Goal: Task Accomplishment & Management: Manage account settings

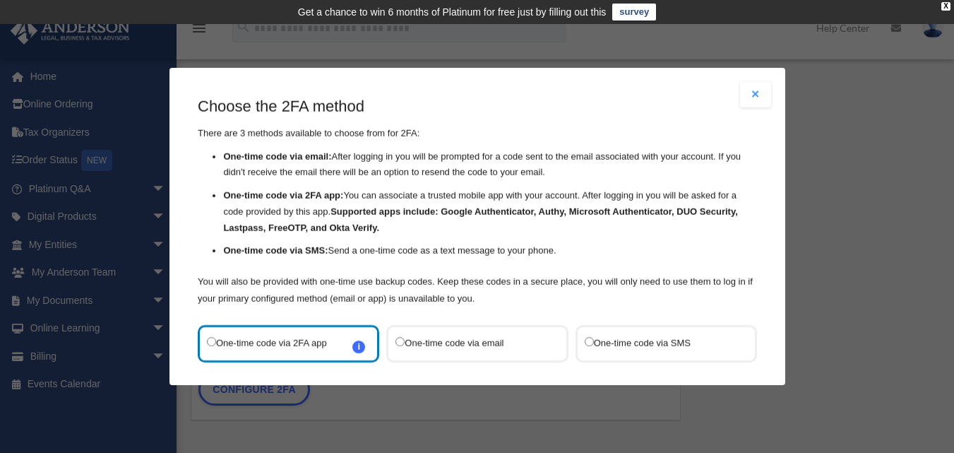
click at [576, 342] on div "One-time code via SMS" at bounding box center [665, 343] width 181 height 37
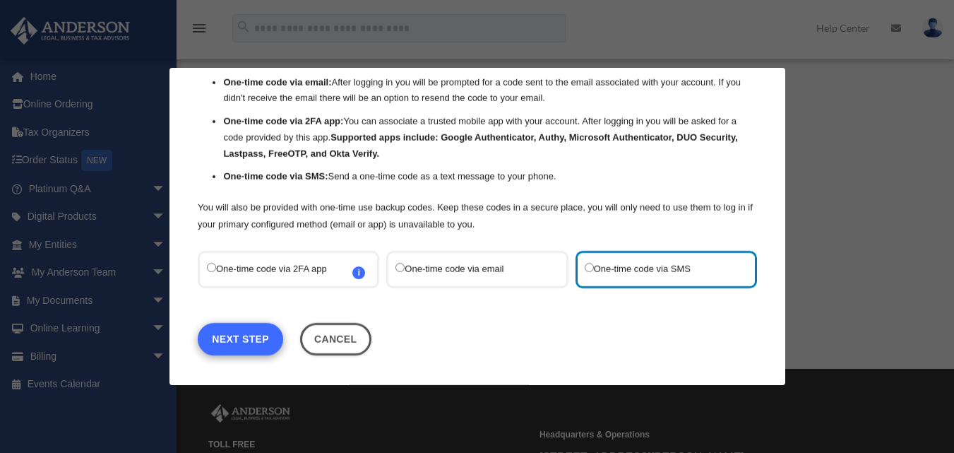
scroll to position [125, 0]
click at [234, 339] on link "Next Step" at bounding box center [240, 339] width 85 height 32
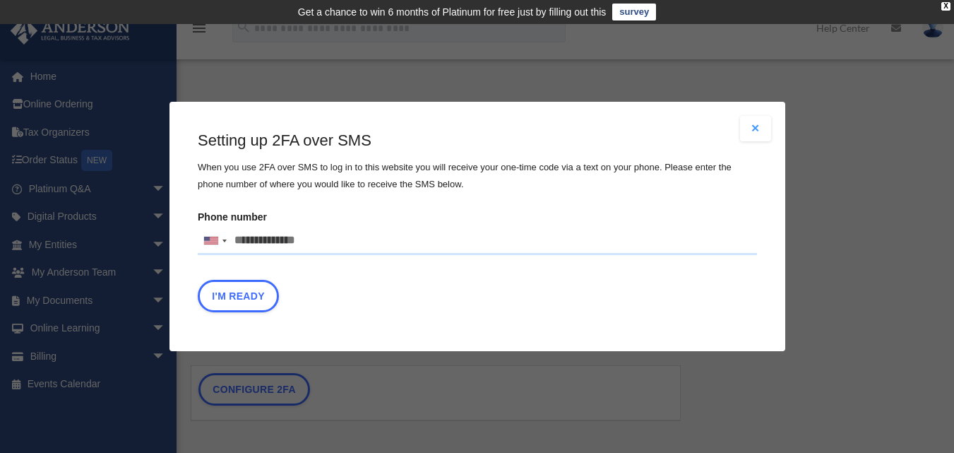
click at [333, 238] on input "Phone number United States +1 United Kingdom +44 Afghanistan (‫افغانستان‬‎) +93…" at bounding box center [477, 241] width 559 height 28
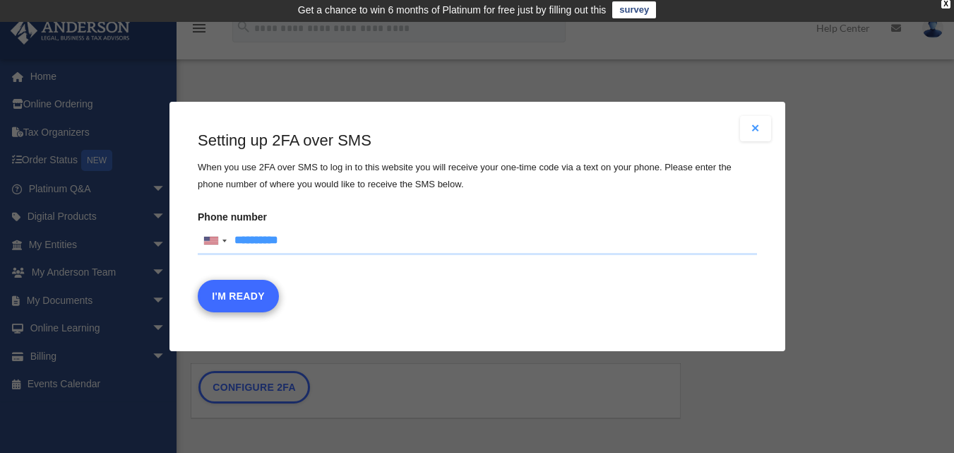
type input "**********"
click at [237, 295] on button "I'm Ready" at bounding box center [238, 296] width 81 height 32
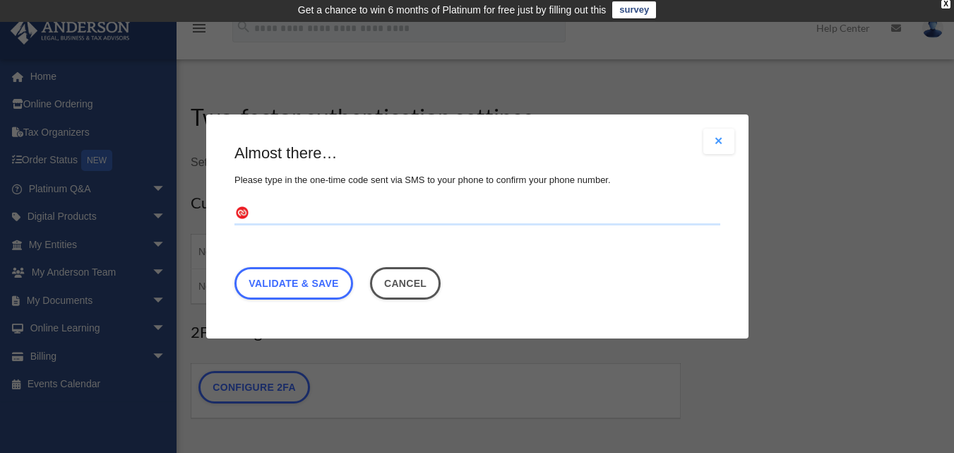
click at [322, 217] on input "text" at bounding box center [477, 214] width 486 height 23
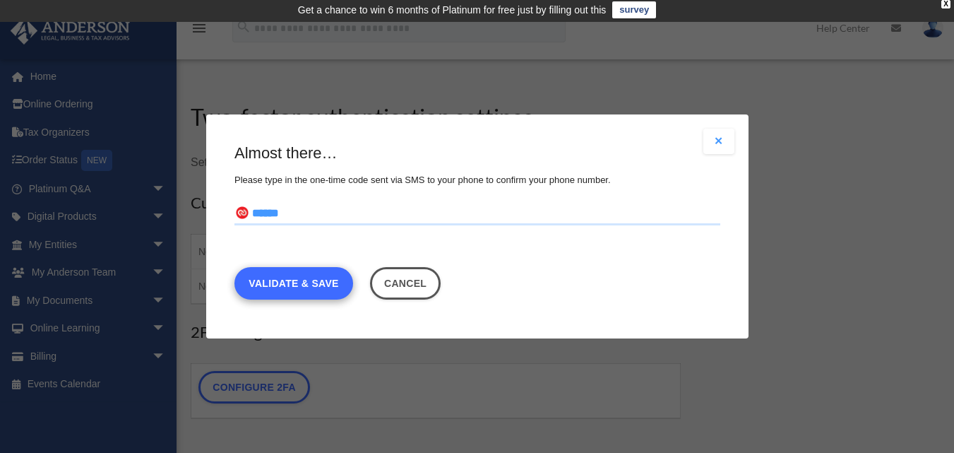
type input "******"
click at [317, 286] on link "Validate & Save" at bounding box center [293, 283] width 119 height 32
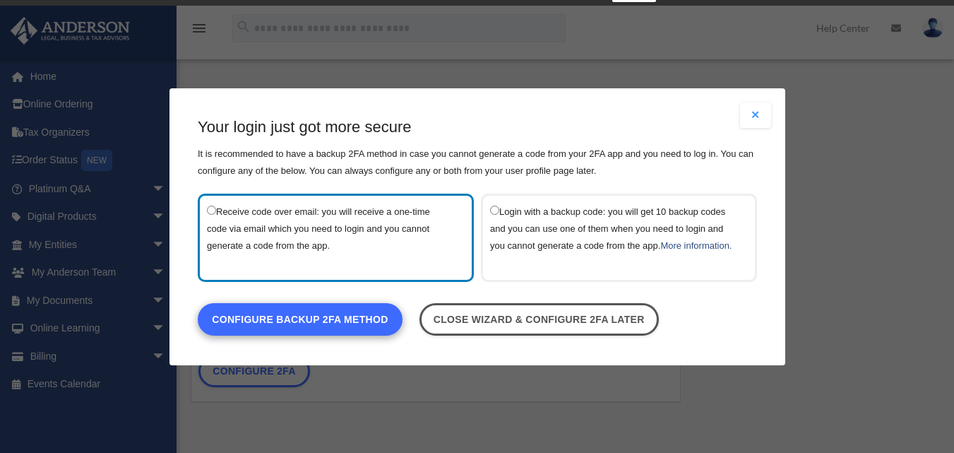
scroll to position [19, 0]
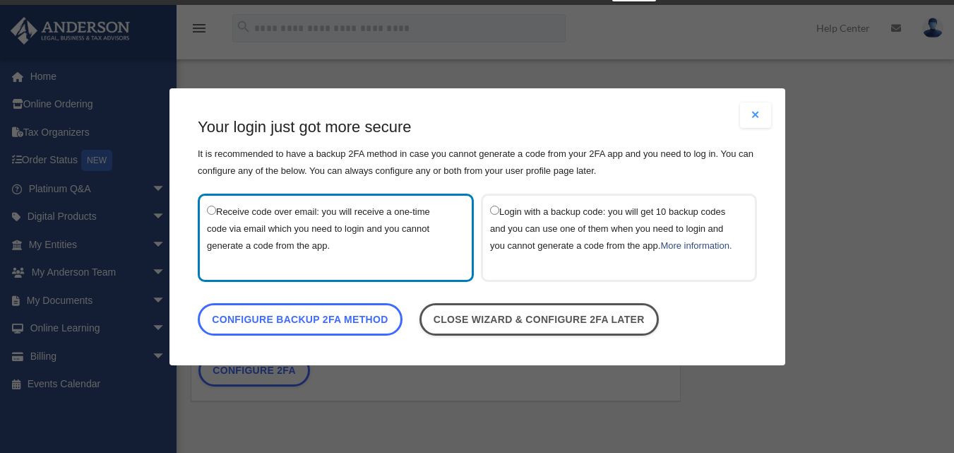
click at [348, 328] on link "Configure backup 2FA method" at bounding box center [300, 318] width 205 height 32
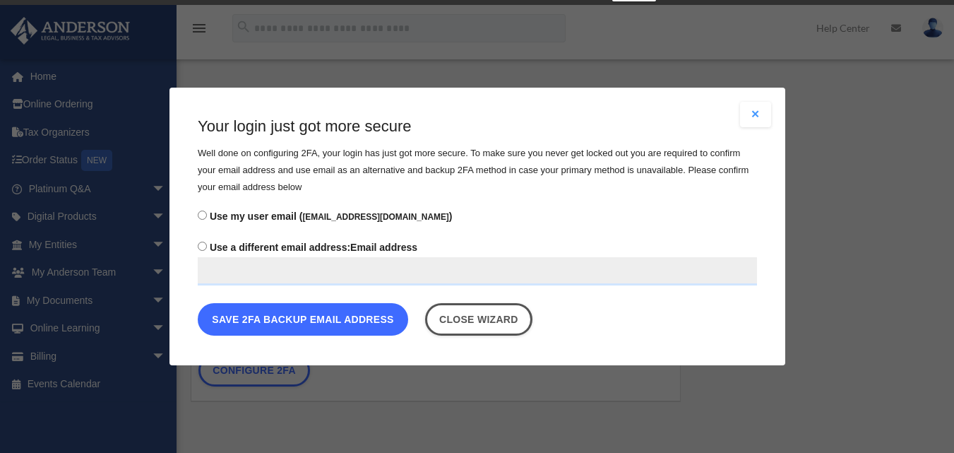
click at [333, 320] on button "Save 2FA backup email address" at bounding box center [303, 319] width 210 height 32
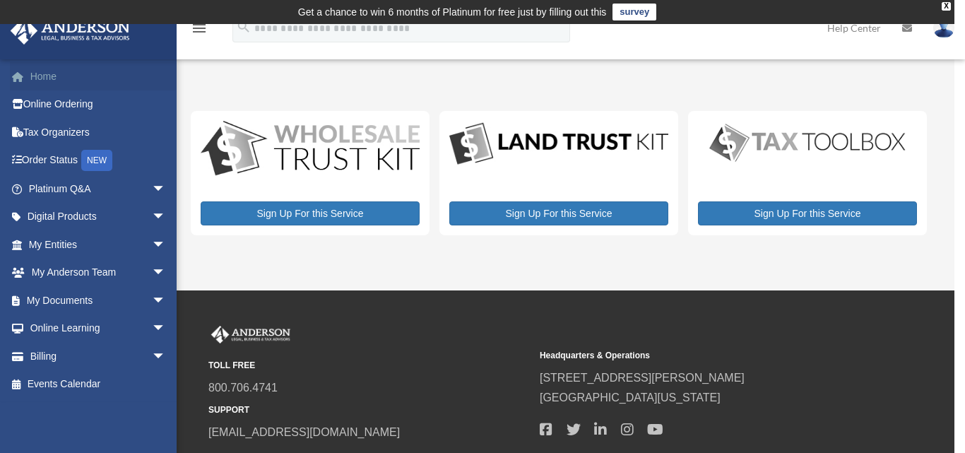
click at [62, 73] on link "Home" at bounding box center [98, 76] width 177 height 28
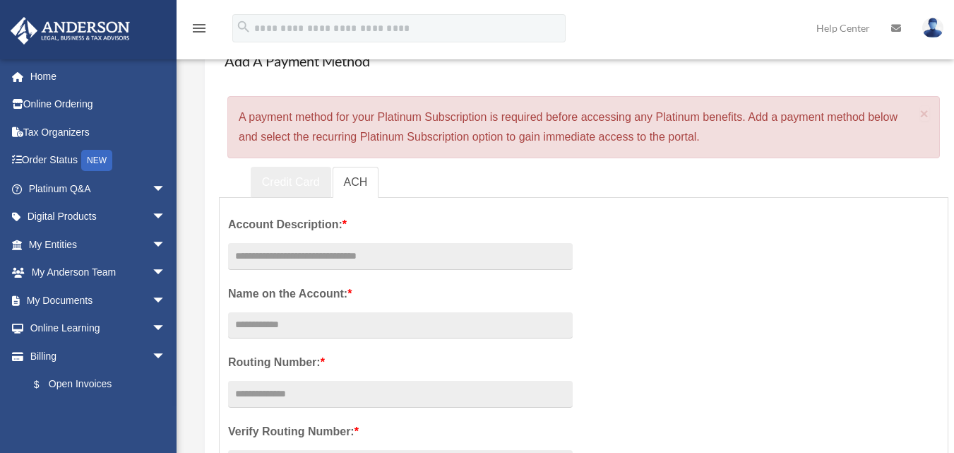
click at [286, 183] on link "Credit Card" at bounding box center [291, 183] width 81 height 32
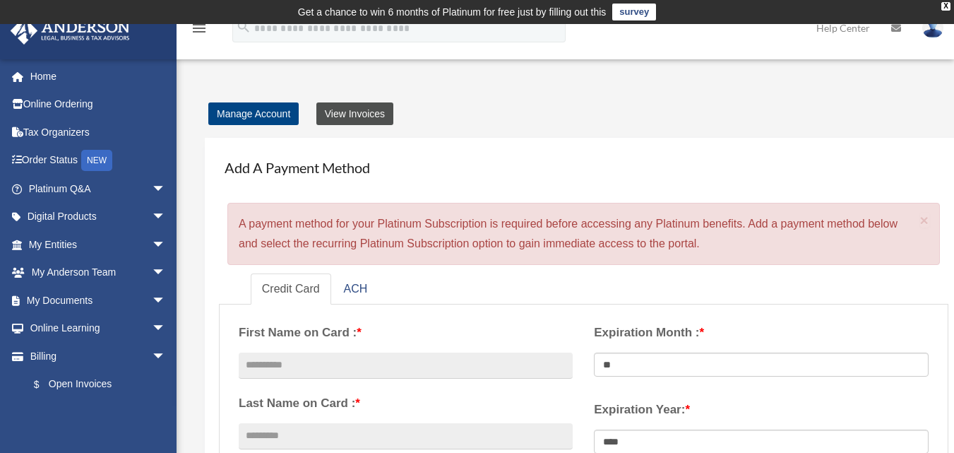
click at [360, 110] on link "View Invoices" at bounding box center [354, 113] width 77 height 23
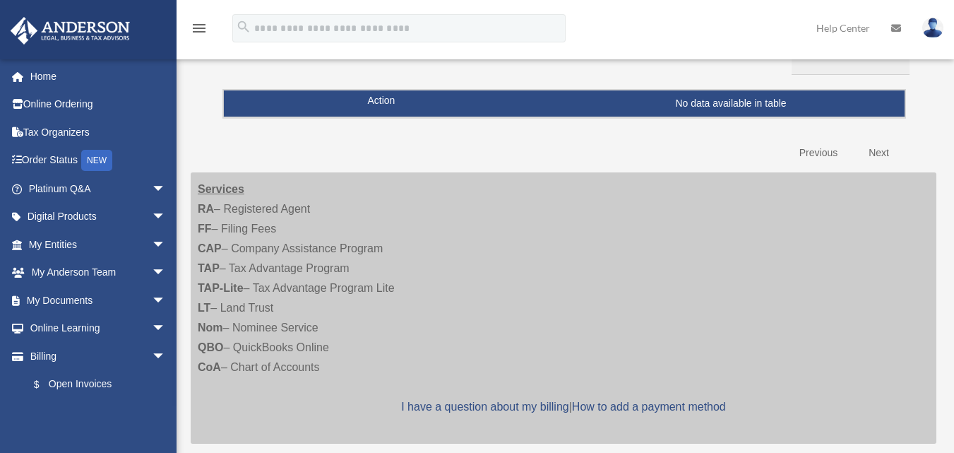
scroll to position [183, 0]
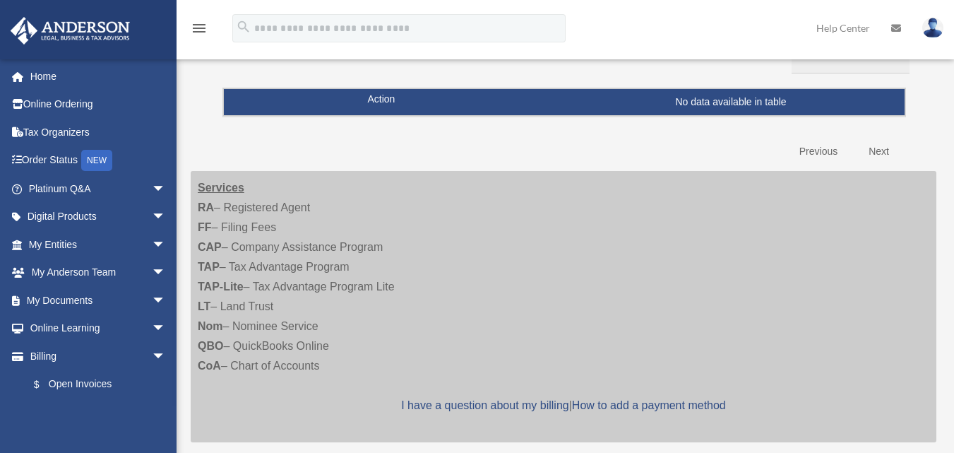
drag, startPoint x: 201, startPoint y: 187, endPoint x: 328, endPoint y: 362, distance: 216.3
click at [328, 362] on div "Services RA – Registered Agent FF – Filing Fees CAP – Company Assistance Progra…" at bounding box center [564, 306] width 746 height 271
click at [73, 76] on link "Home" at bounding box center [98, 76] width 177 height 28
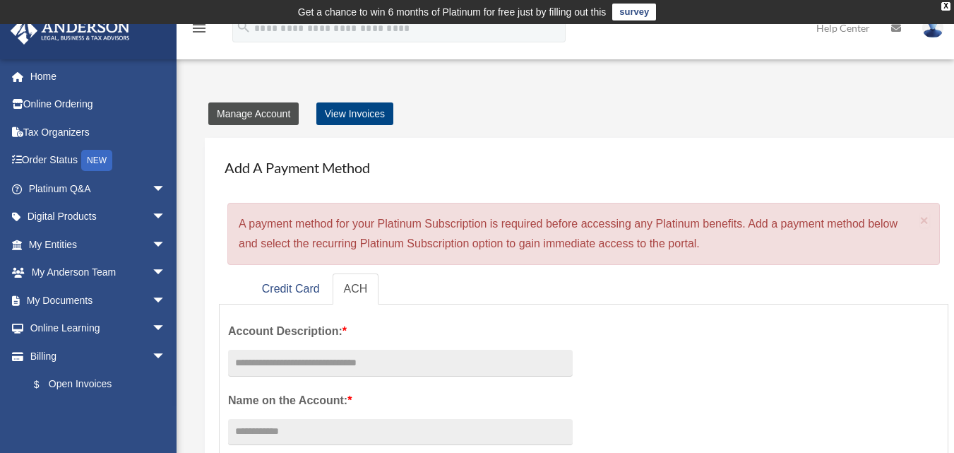
click at [250, 112] on link "Manage Account" at bounding box center [253, 113] width 90 height 23
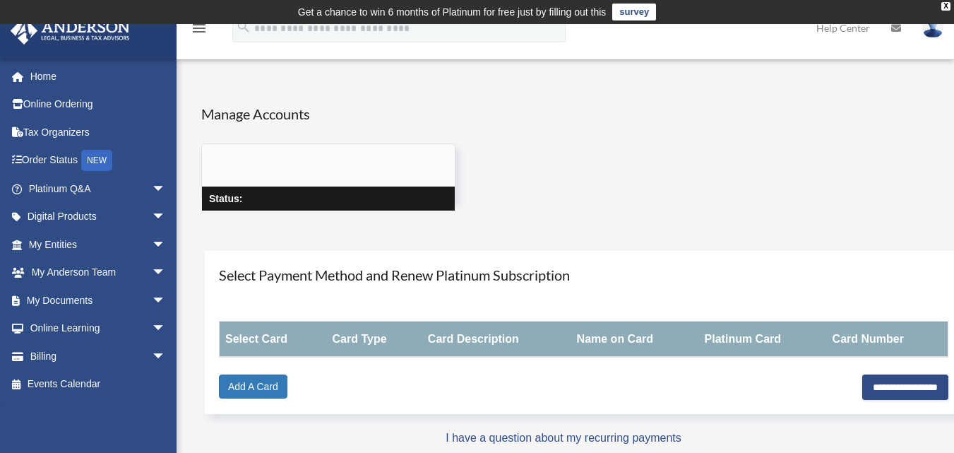
click at [203, 27] on icon "menu" at bounding box center [199, 28] width 17 height 17
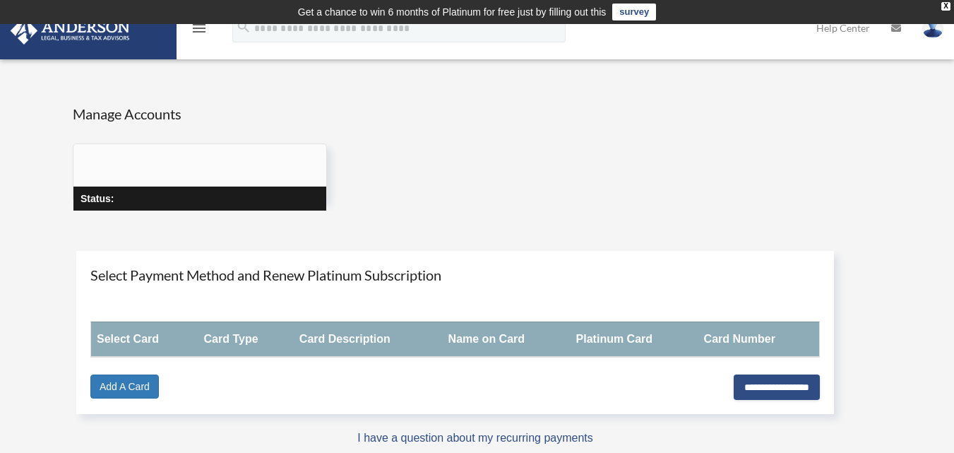
click at [935, 31] on img at bounding box center [932, 28] width 21 height 20
drag, startPoint x: 353, startPoint y: 119, endPoint x: 396, endPoint y: 113, distance: 43.4
click at [394, 114] on div "Manage Accounts Status:" at bounding box center [475, 170] width 826 height 133
click at [196, 28] on icon "menu" at bounding box center [199, 28] width 17 height 17
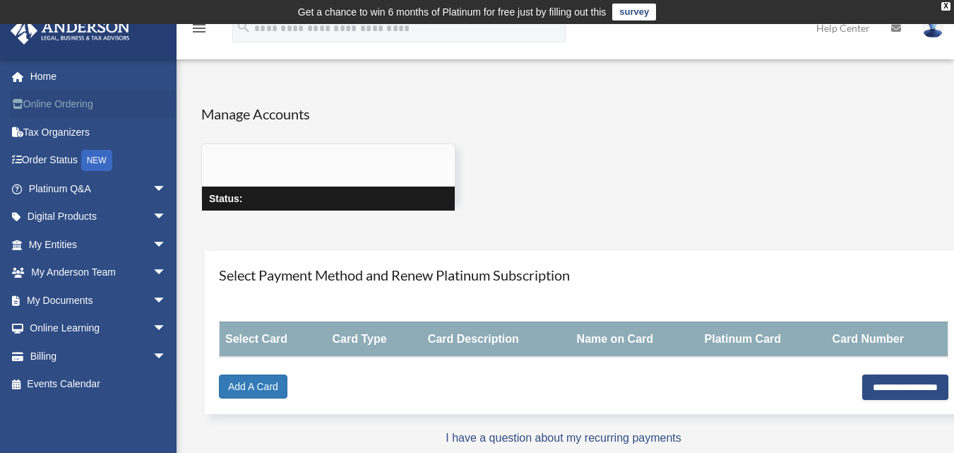
click at [81, 106] on link "Online Ordering" at bounding box center [98, 104] width 177 height 28
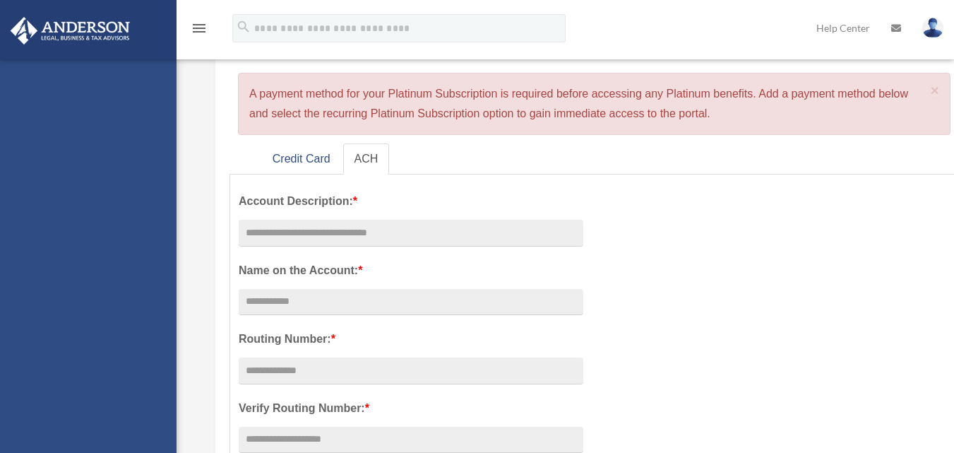
scroll to position [131, 0]
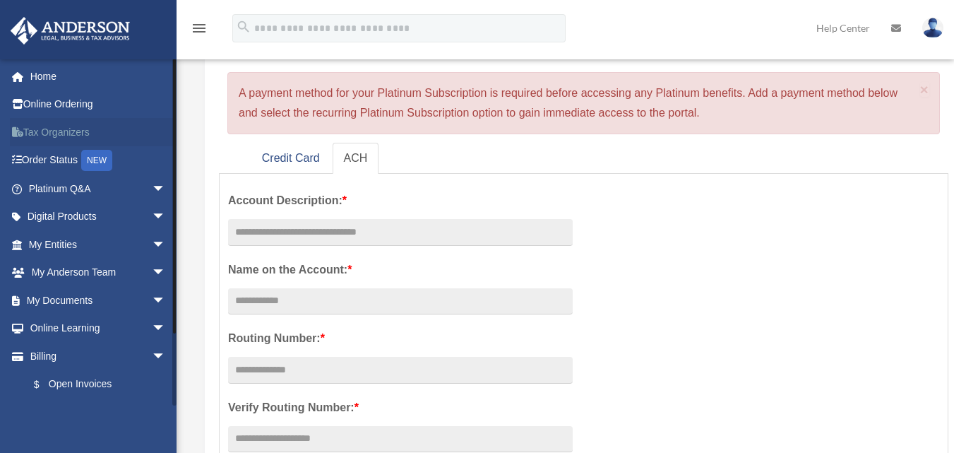
click at [53, 131] on link "Tax Organizers" at bounding box center [98, 132] width 177 height 28
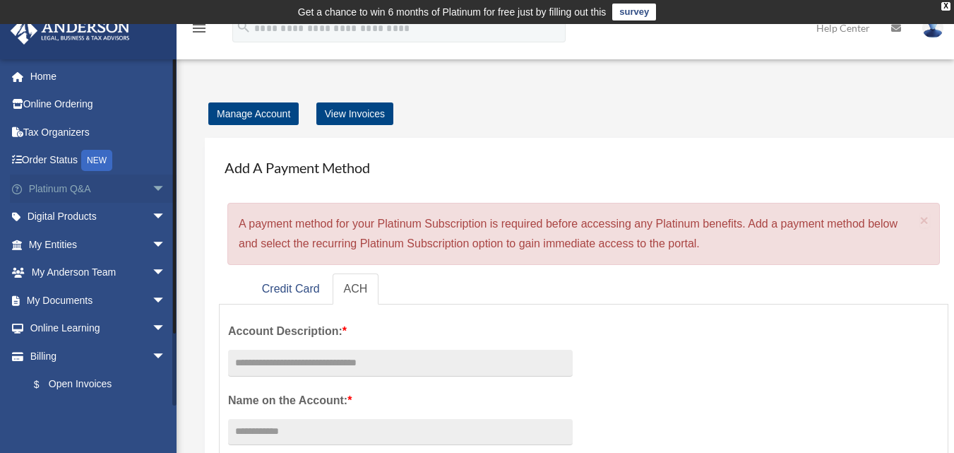
click at [152, 184] on span "arrow_drop_down" at bounding box center [166, 188] width 28 height 29
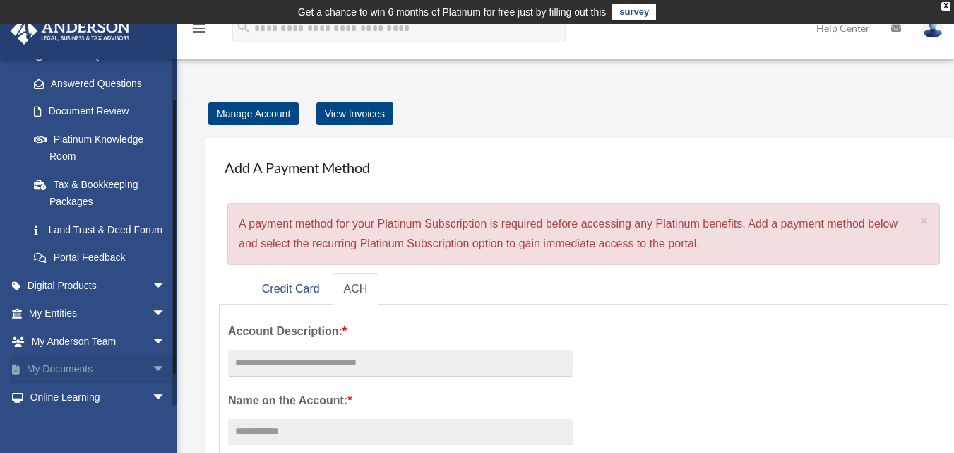
scroll to position [218, 0]
click at [934, 33] on img at bounding box center [932, 28] width 21 height 20
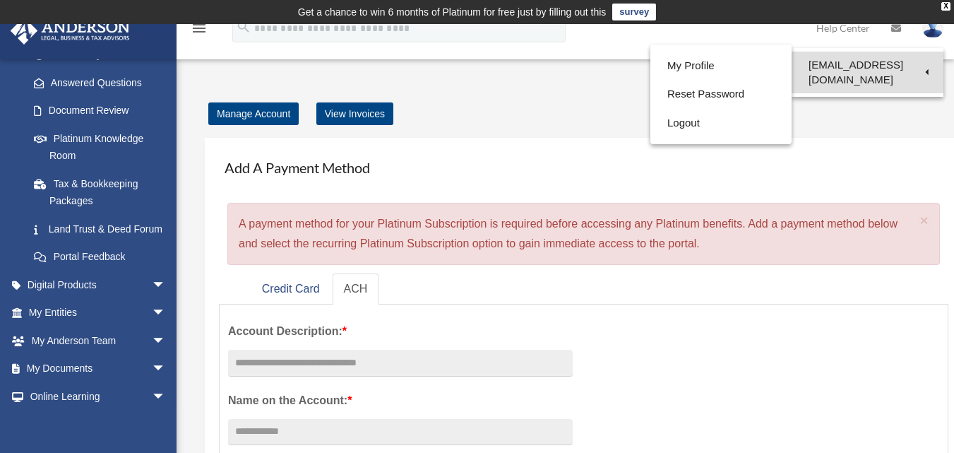
click at [850, 61] on link "[EMAIL_ADDRESS][DOMAIN_NAME]" at bounding box center [868, 73] width 152 height 42
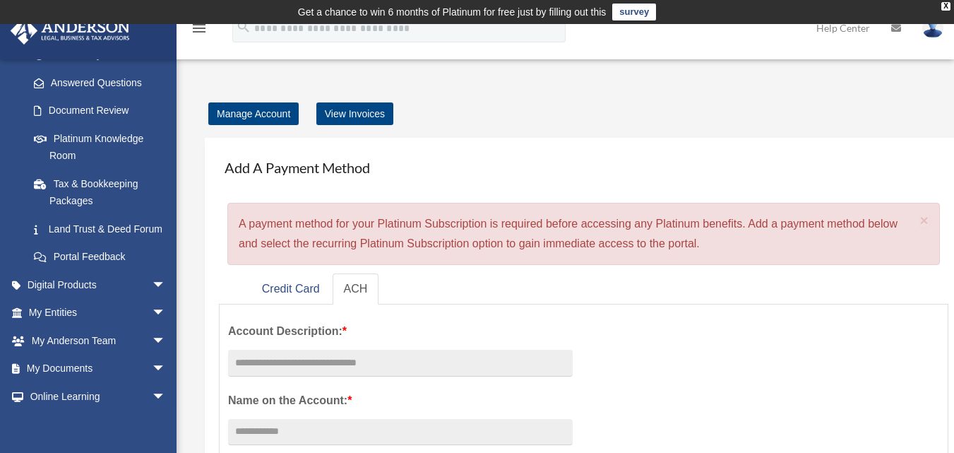
click at [926, 32] on img at bounding box center [932, 28] width 21 height 20
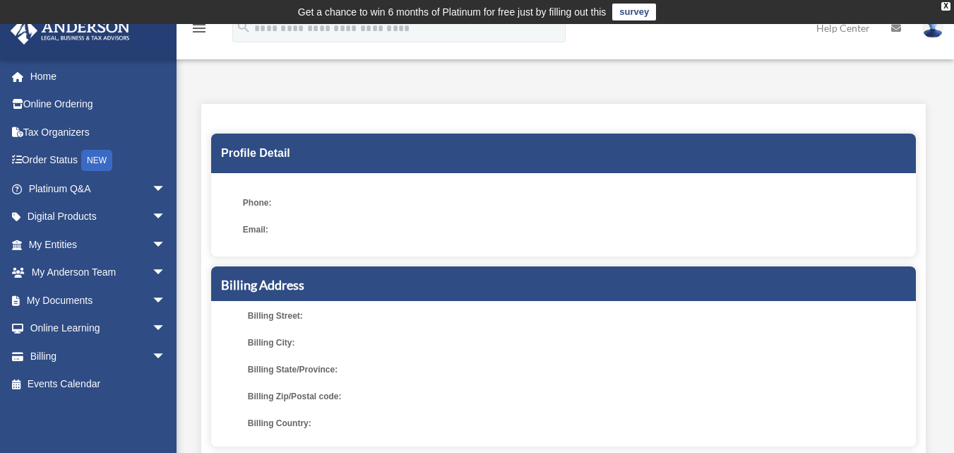
click at [936, 31] on img at bounding box center [932, 28] width 21 height 20
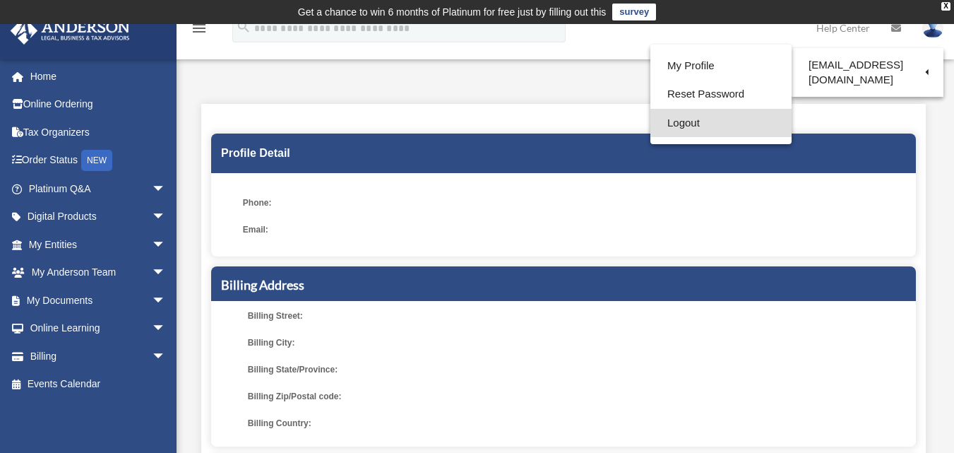
click at [665, 123] on link "Logout" at bounding box center [720, 123] width 141 height 29
